Goal: Task Accomplishment & Management: Manage account settings

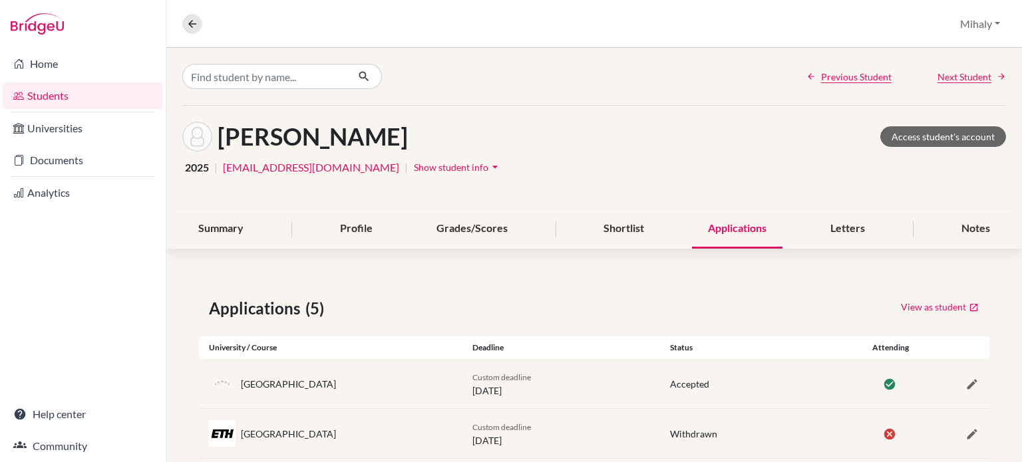
scroll to position [176, 0]
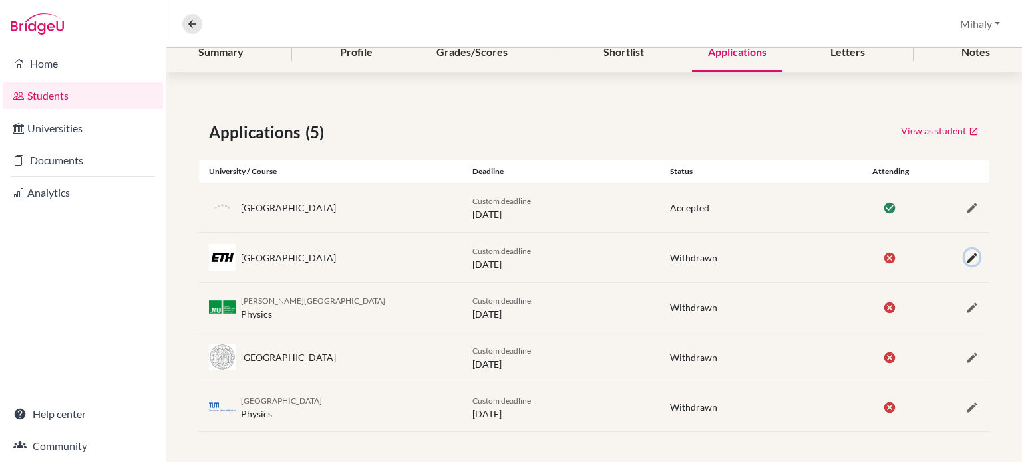
click at [965, 259] on icon "button" at bounding box center [971, 257] width 13 height 13
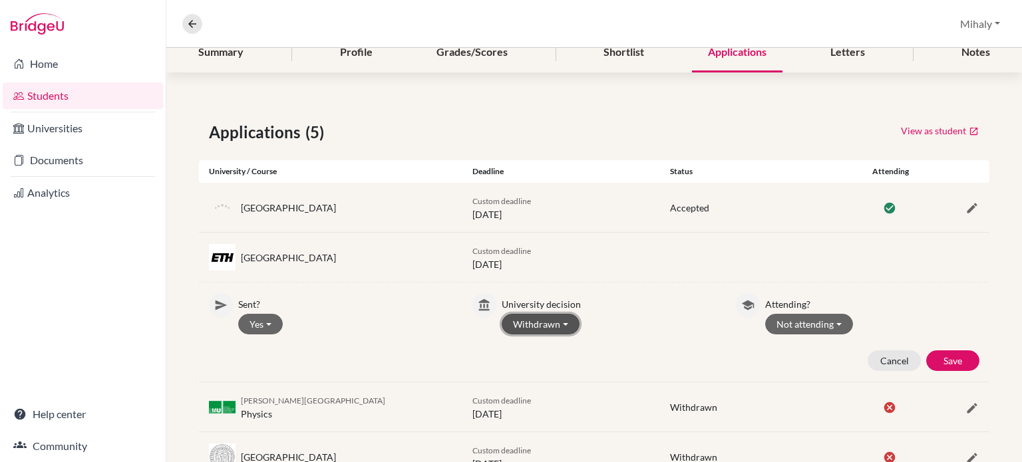
click at [564, 321] on button "Withdrawn" at bounding box center [540, 324] width 78 height 21
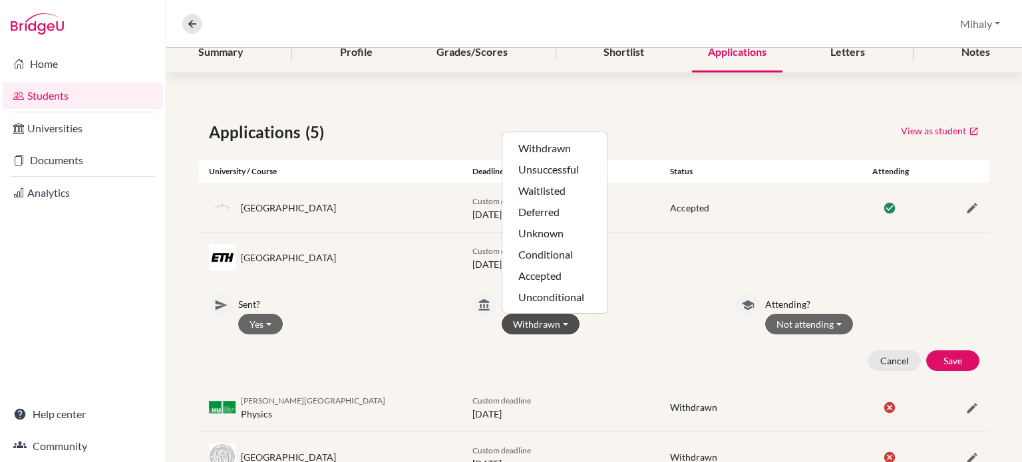
click at [618, 251] on div "Custom deadline [DATE]" at bounding box center [561, 257] width 198 height 28
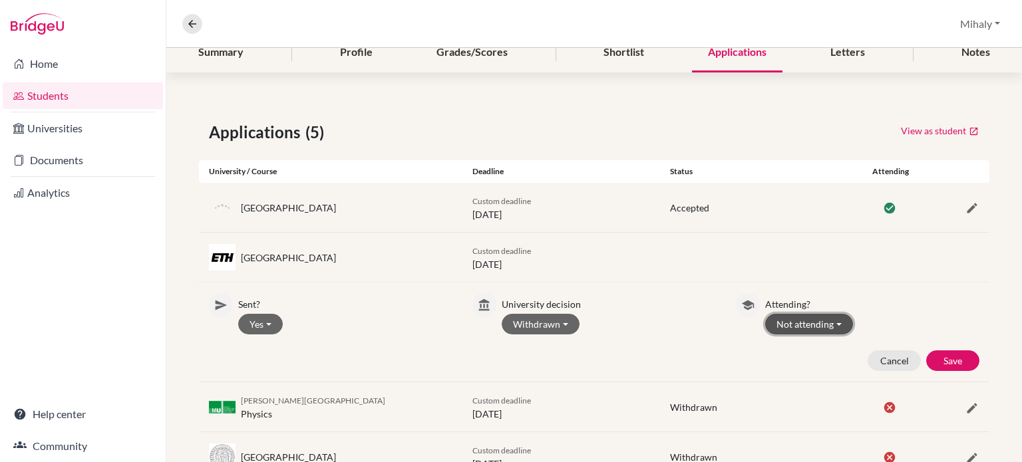
click at [836, 319] on button "Not attending" at bounding box center [809, 324] width 88 height 21
click at [825, 376] on button "Not attending" at bounding box center [818, 372] width 105 height 21
click at [942, 357] on button "Save" at bounding box center [952, 361] width 53 height 21
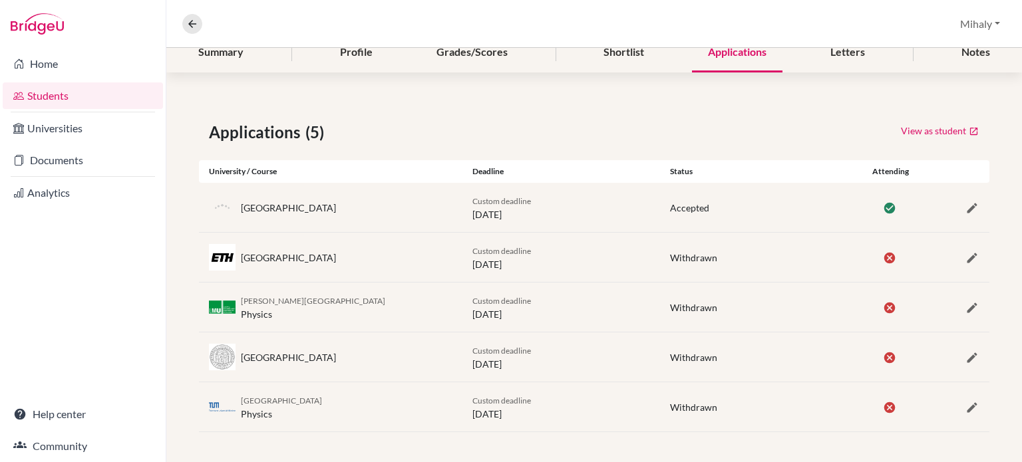
click at [883, 307] on icon at bounding box center [889, 307] width 13 height 13
click at [965, 302] on icon "button" at bounding box center [971, 307] width 13 height 13
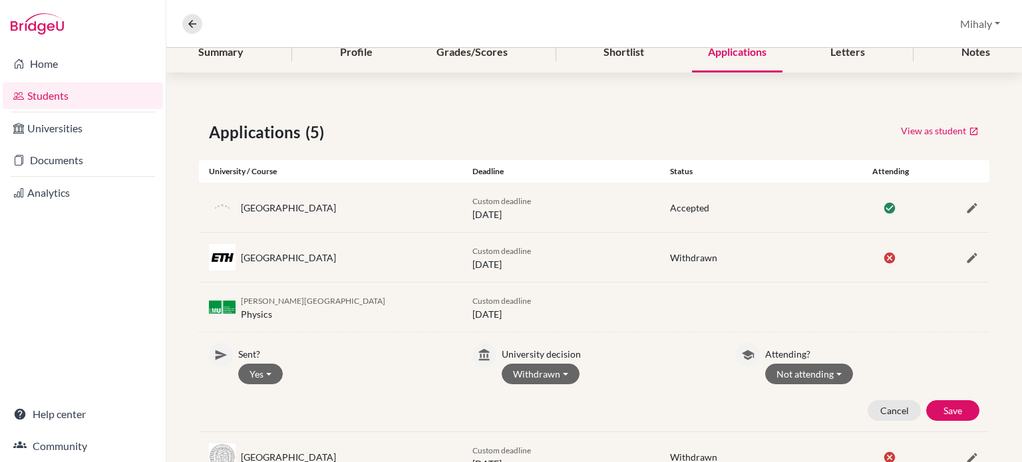
click at [925, 339] on div "Sent? Yes Yes No University decision Withdrawn Withdrawn Unsuccessful Waitliste…" at bounding box center [594, 382] width 790 height 99
click at [950, 409] on button "Save" at bounding box center [952, 410] width 53 height 21
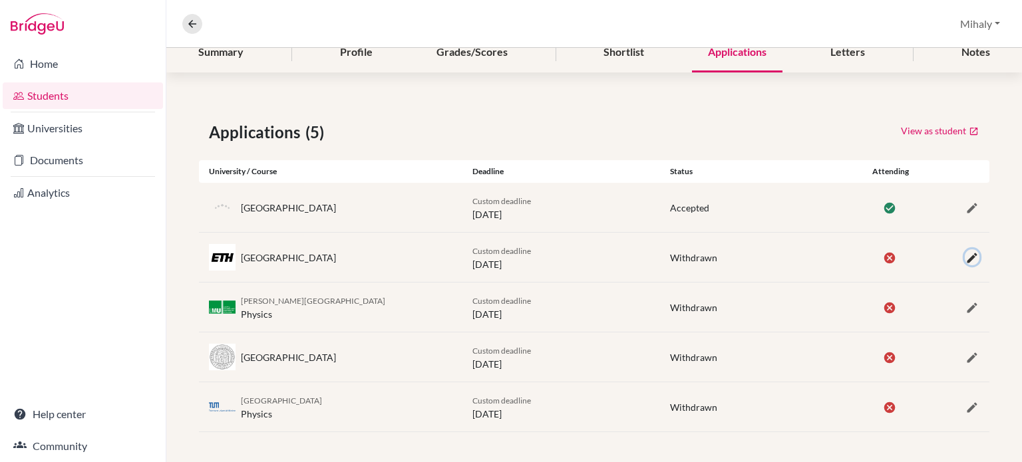
click at [965, 255] on icon "button" at bounding box center [971, 257] width 13 height 13
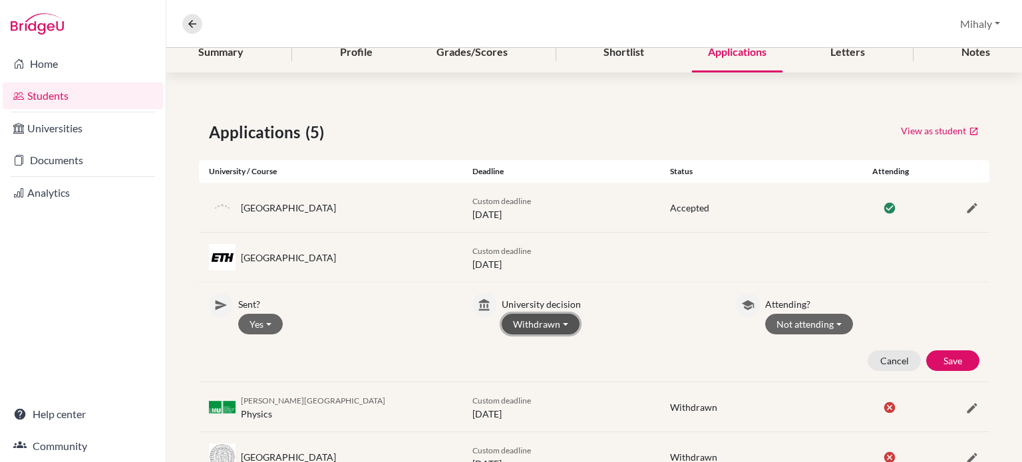
click at [559, 322] on button "Withdrawn" at bounding box center [540, 324] width 78 height 21
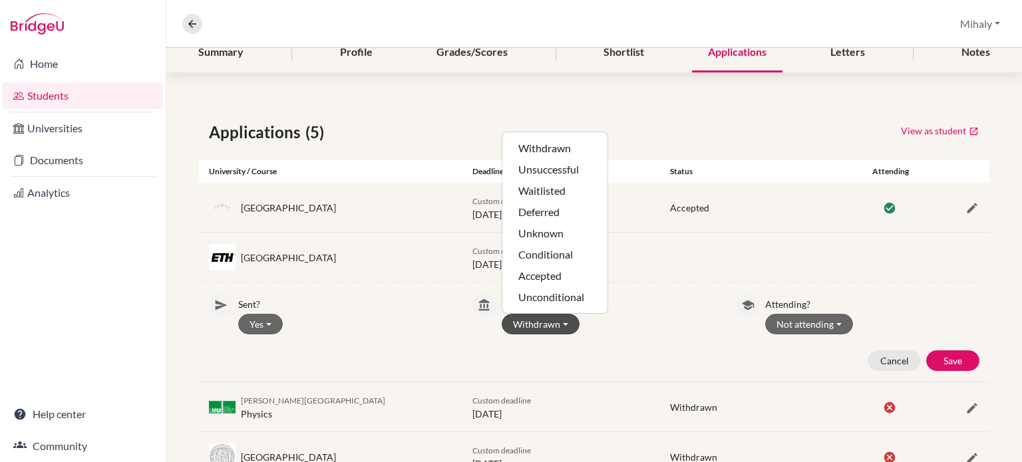
click at [644, 257] on div "Custom deadline [DATE]" at bounding box center [561, 257] width 198 height 28
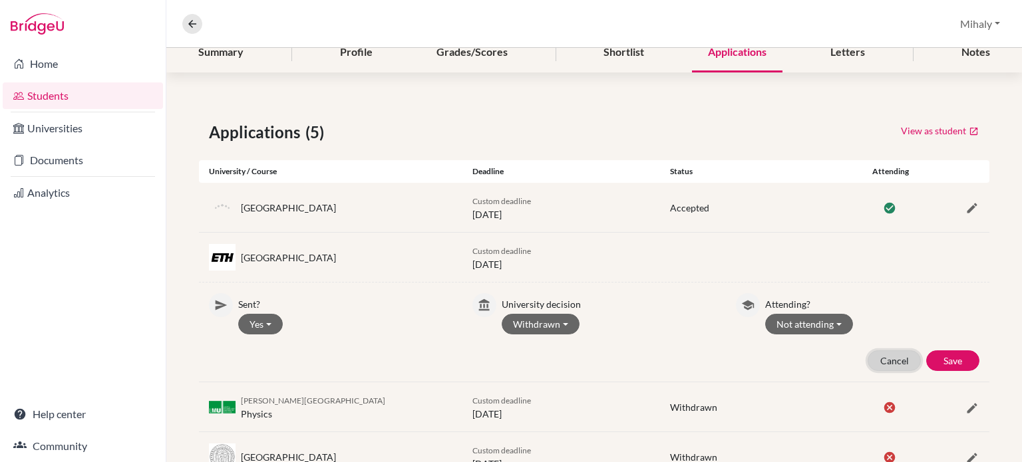
click at [888, 362] on button "Cancel" at bounding box center [893, 361] width 53 height 21
